Goal: Task Accomplishment & Management: Use online tool/utility

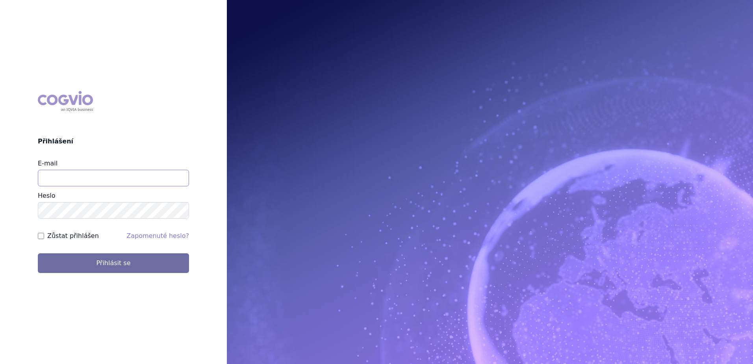
click at [76, 177] on input "E-mail" at bounding box center [113, 178] width 151 height 17
type input "petr.setina@sanofi.com"
click at [38, 253] on button "Přihlásit se" at bounding box center [113, 263] width 151 height 20
